Goal: Transaction & Acquisition: Book appointment/travel/reservation

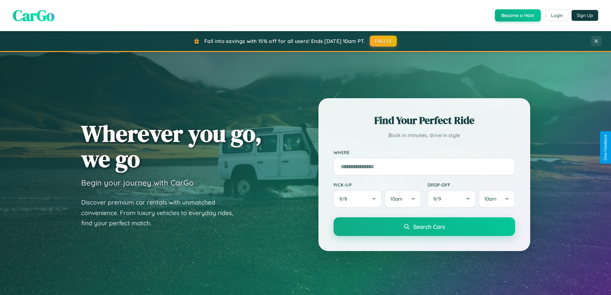
scroll to position [276, 0]
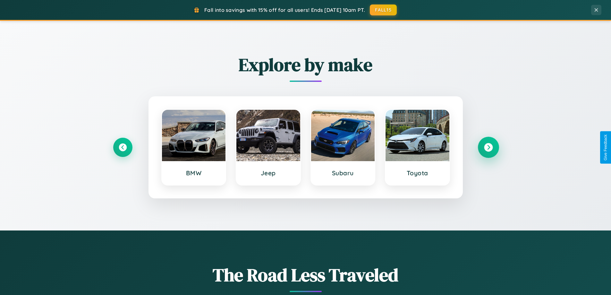
click at [488, 147] on icon at bounding box center [488, 147] width 9 height 9
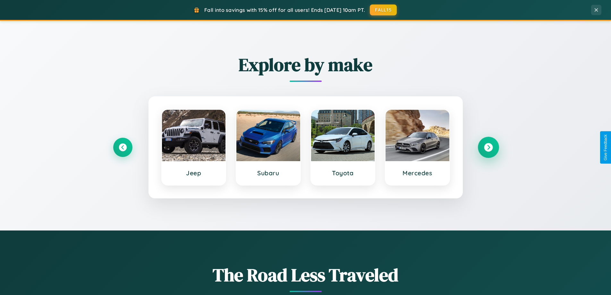
click at [488, 147] on icon at bounding box center [488, 147] width 9 height 9
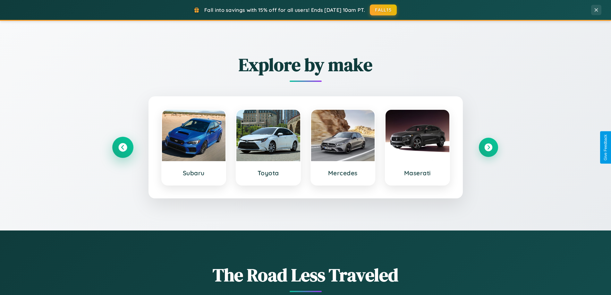
click at [123, 147] on icon at bounding box center [122, 147] width 9 height 9
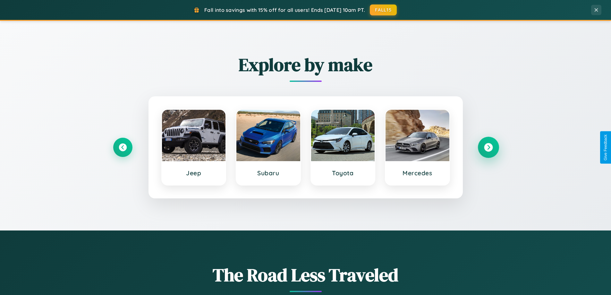
click at [488, 147] on icon at bounding box center [488, 147] width 9 height 9
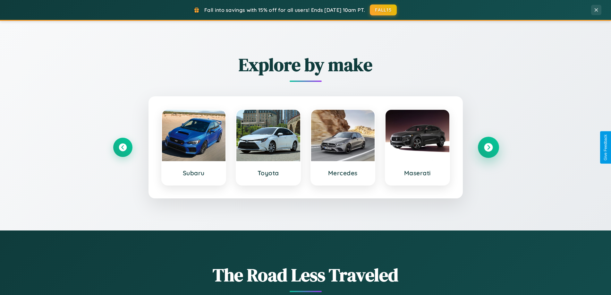
click at [488, 147] on icon at bounding box center [488, 147] width 9 height 9
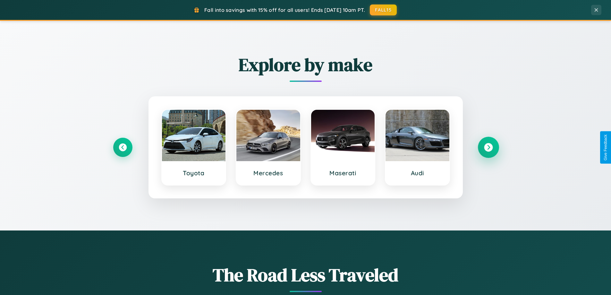
scroll to position [441, 0]
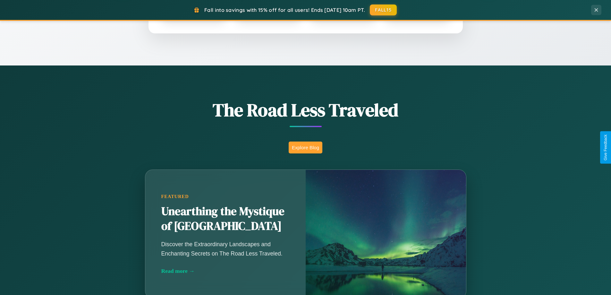
click at [305, 147] on button "Explore Blog" at bounding box center [306, 147] width 34 height 12
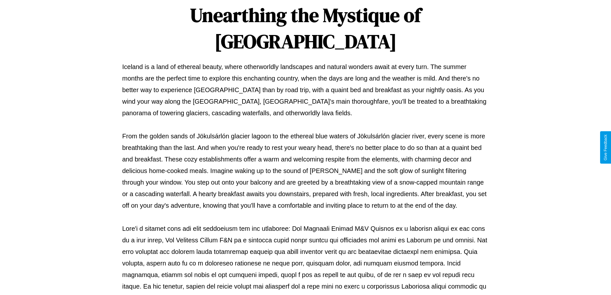
scroll to position [207, 0]
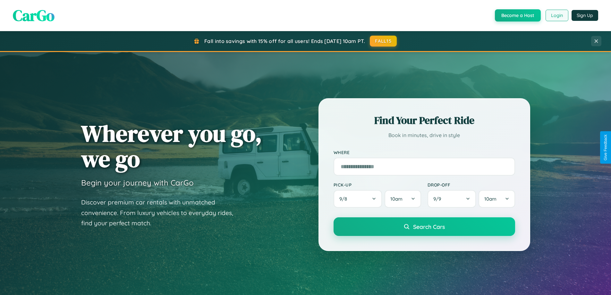
click at [556, 15] on button "Login" at bounding box center [556, 16] width 23 height 12
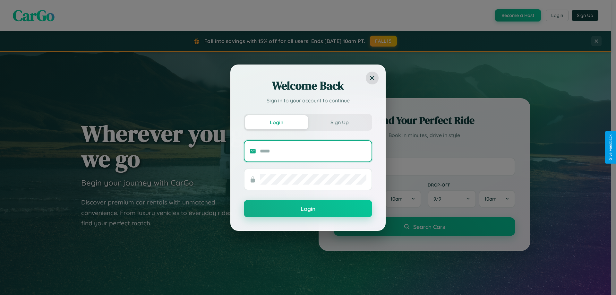
click at [313, 151] on input "text" at bounding box center [313, 151] width 106 height 10
type input "**********"
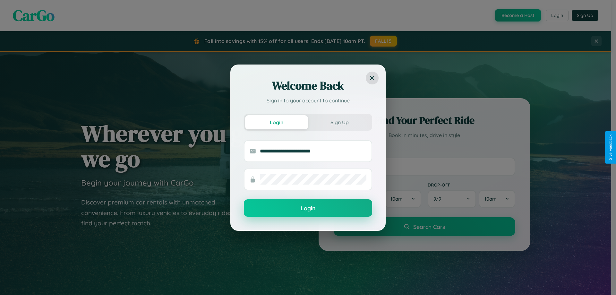
click at [308, 208] on button "Login" at bounding box center [308, 207] width 128 height 17
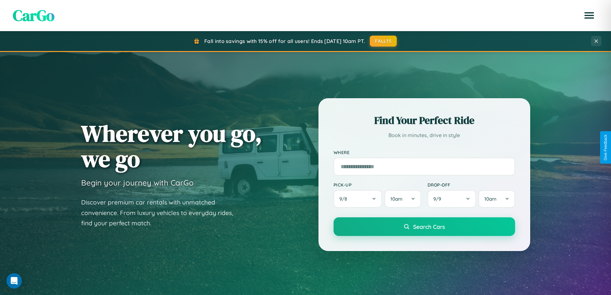
scroll to position [1030, 0]
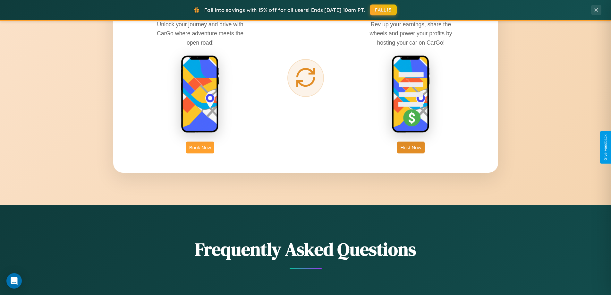
click at [200, 147] on button "Book Now" at bounding box center [200, 147] width 28 height 12
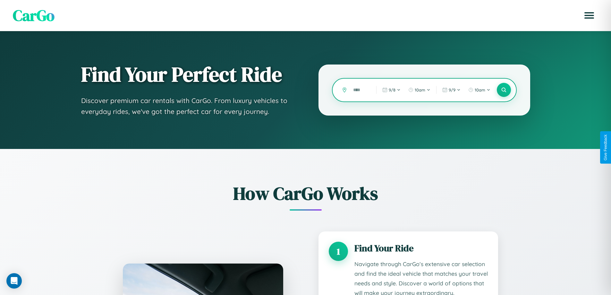
click at [360, 90] on input "text" at bounding box center [360, 89] width 20 height 11
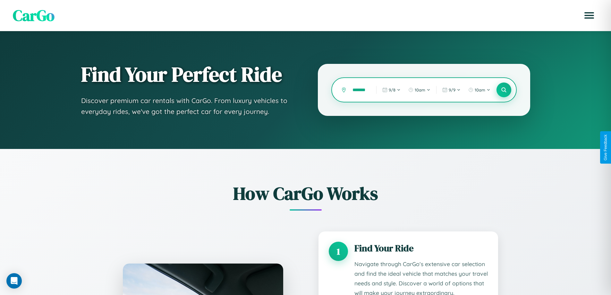
type input "*******"
click at [503, 90] on icon at bounding box center [504, 90] width 6 height 6
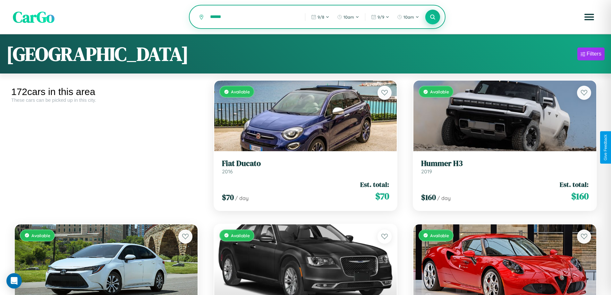
type input "******"
click at [433, 17] on icon at bounding box center [433, 17] width 6 height 6
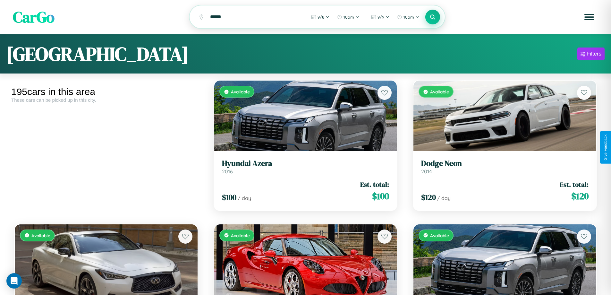
scroll to position [2962, 0]
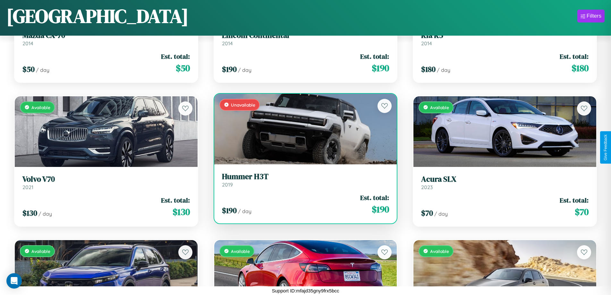
click at [303, 182] on link "Hummer H3T 2019" at bounding box center [305, 180] width 167 height 16
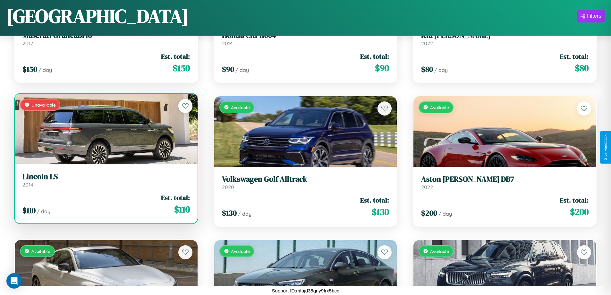
click at [105, 180] on h3 "Lincoln LS" at bounding box center [105, 176] width 167 height 9
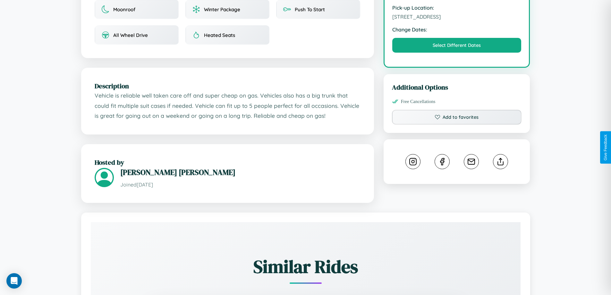
scroll to position [231, 0]
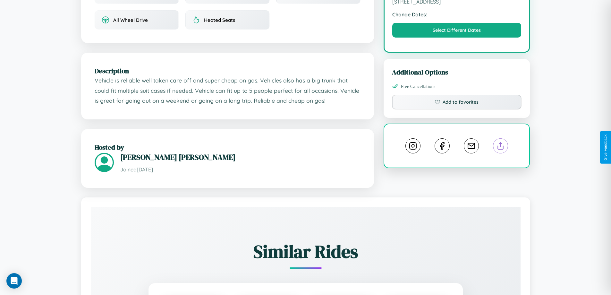
click at [501, 147] on line at bounding box center [501, 144] width 0 height 4
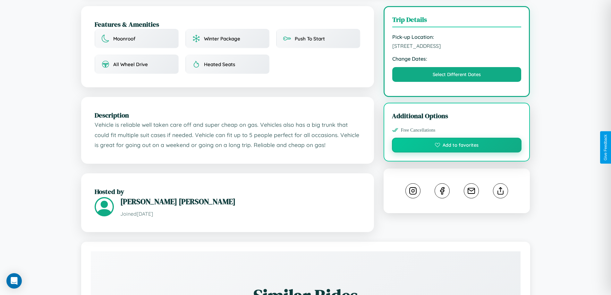
click at [457, 146] on button "Add to favorites" at bounding box center [457, 145] width 130 height 15
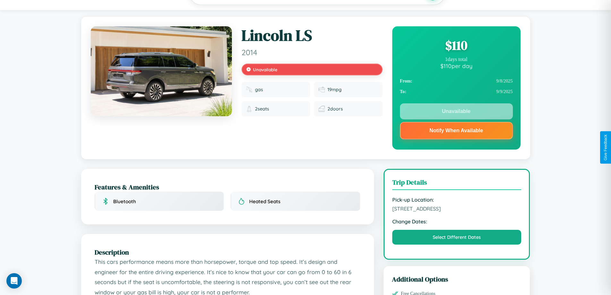
scroll to position [186, 0]
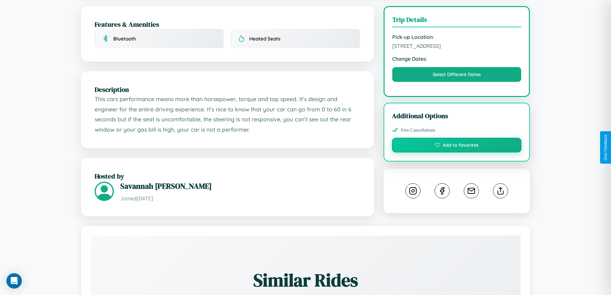
click at [457, 146] on button "Add to favorites" at bounding box center [457, 145] width 130 height 15
